Goal: Task Accomplishment & Management: Manage account settings

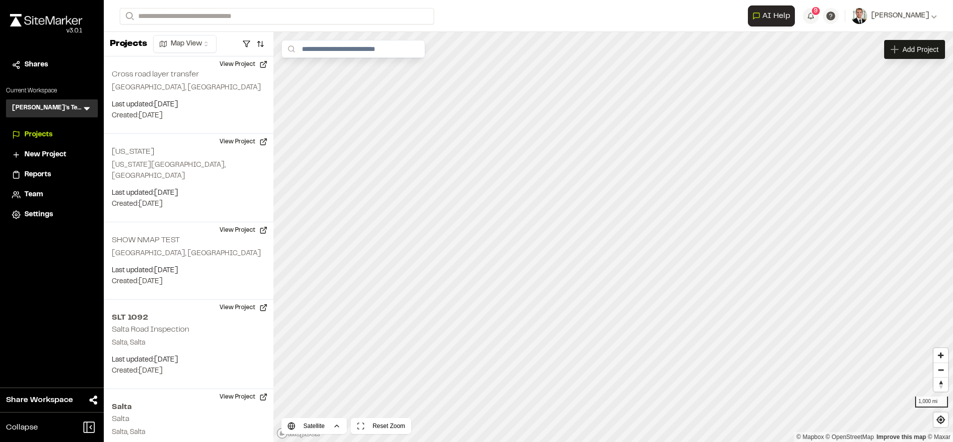
click at [45, 197] on div "Team" at bounding box center [57, 194] width 67 height 11
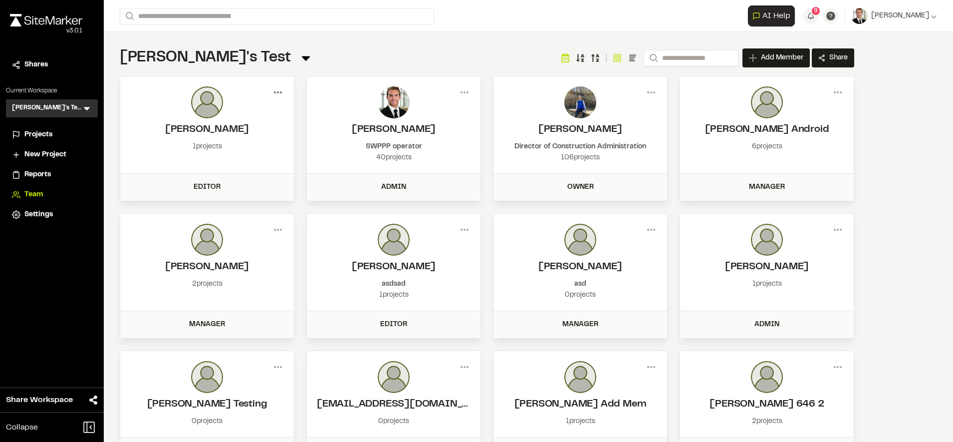
click at [280, 91] on icon at bounding box center [278, 92] width 16 height 16
click at [233, 115] on div "View" at bounding box center [242, 113] width 87 height 15
click at [269, 62] on div "Edit Permissions [PERSON_NAME] [EMAIL_ADDRESS][DOMAIN_NAME] admin Able to manag…" at bounding box center [476, 229] width 953 height 442
click at [225, 144] on div "Remove" at bounding box center [242, 143] width 87 height 15
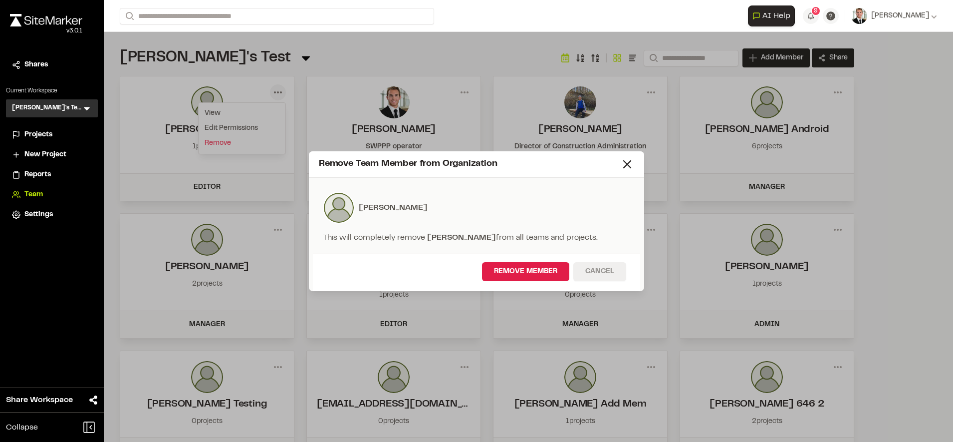
click at [603, 272] on button "Cancel" at bounding box center [599, 271] width 53 height 19
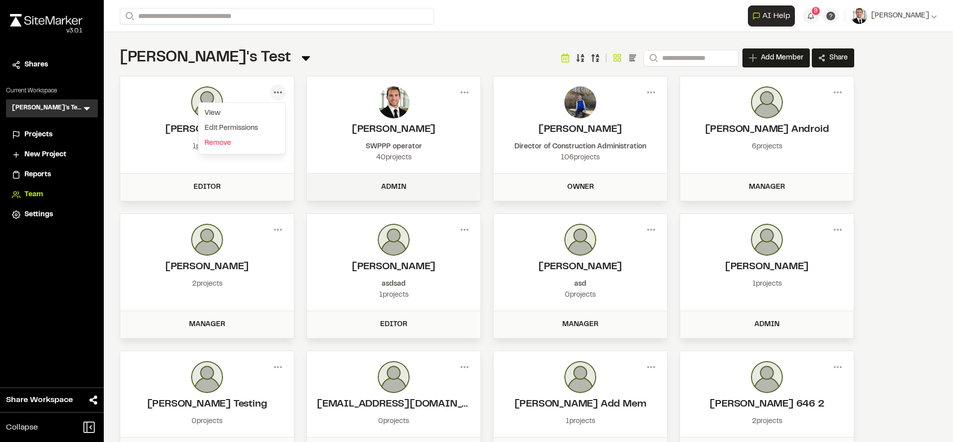
click at [418, 186] on div "Admin" at bounding box center [394, 187] width 162 height 11
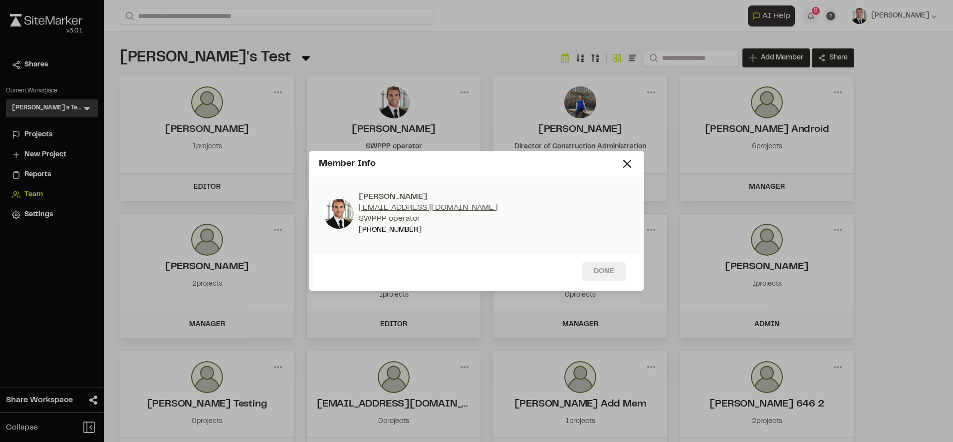
click at [609, 262] on button "Done" at bounding box center [604, 271] width 44 height 19
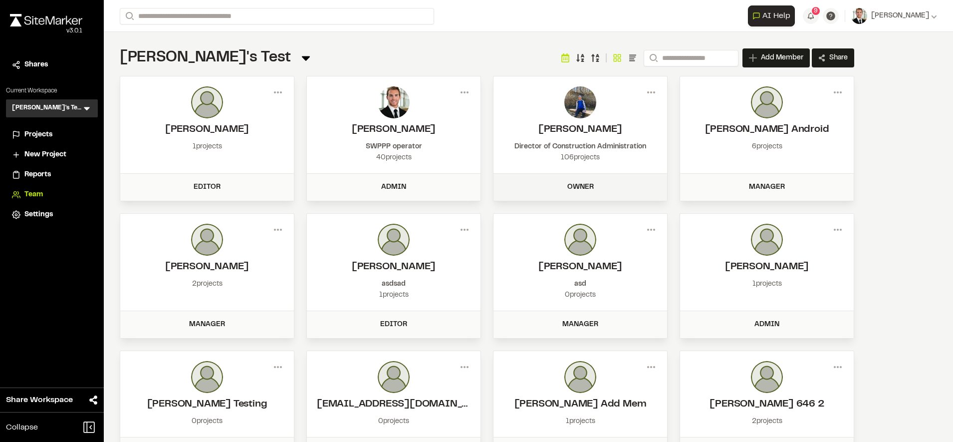
click at [636, 180] on div "Owner" at bounding box center [580, 187] width 174 height 27
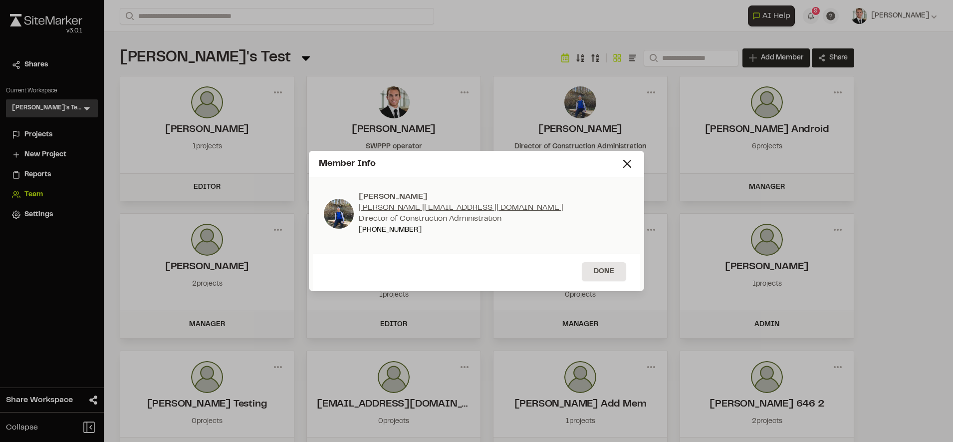
drag, startPoint x: 631, startPoint y: 161, endPoint x: 788, endPoint y: 109, distance: 165.8
click at [659, 152] on div "Member Info [PERSON_NAME] [PERSON_NAME][EMAIL_ADDRESS][DOMAIN_NAME] Director of…" at bounding box center [476, 221] width 953 height 442
click at [950, 10] on div "Member Info [PERSON_NAME] [PERSON_NAME][EMAIL_ADDRESS][DOMAIN_NAME] Director of…" at bounding box center [476, 221] width 953 height 442
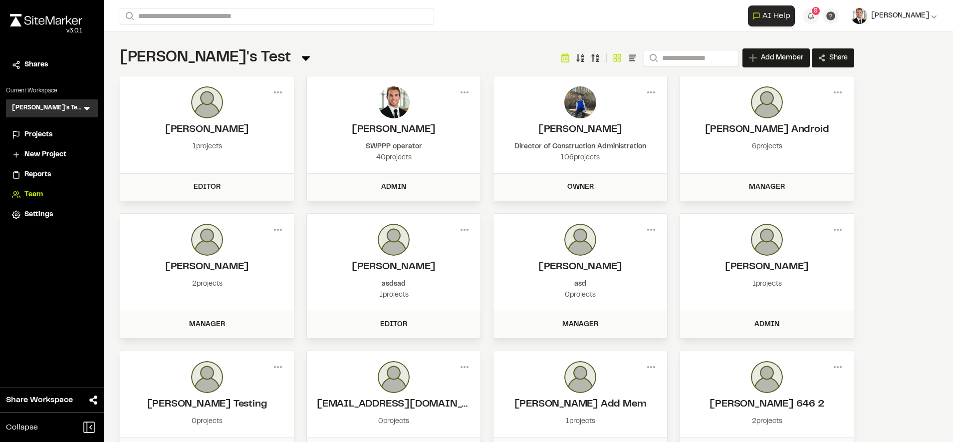
click at [913, 8] on button "[PERSON_NAME]" at bounding box center [894, 16] width 86 height 16
click at [867, 84] on link "Sign Out" at bounding box center [893, 83] width 87 height 15
